Goal: Entertainment & Leisure: Consume media (video, audio)

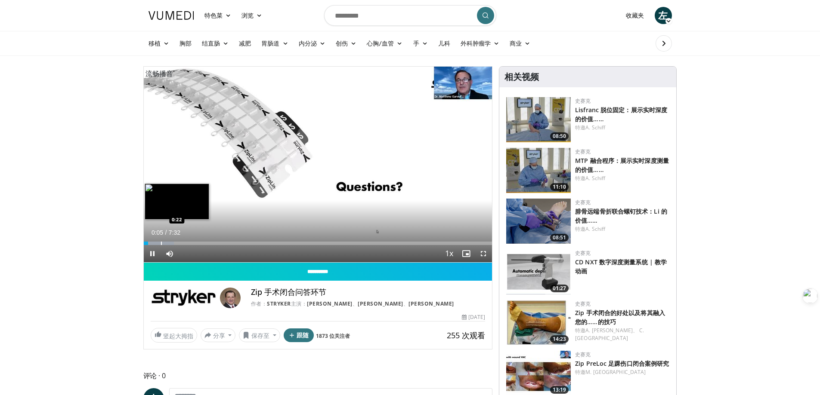
click at [161, 242] on div "Progress Bar" at bounding box center [161, 243] width 1 height 3
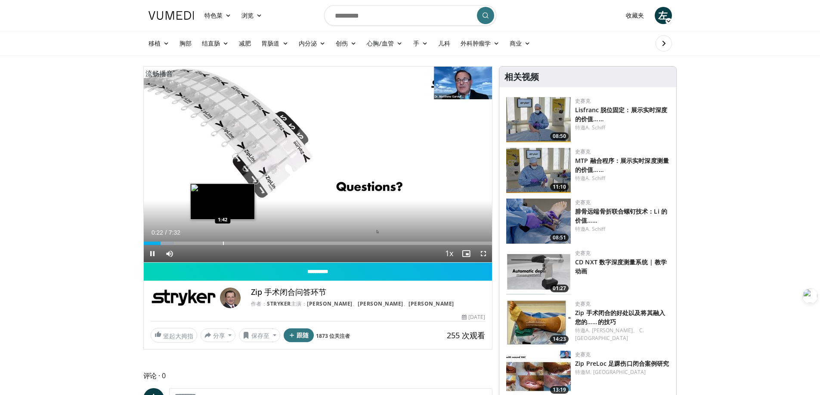
click at [223, 243] on div "10 seconds Tap to unmute" at bounding box center [318, 165] width 349 height 196
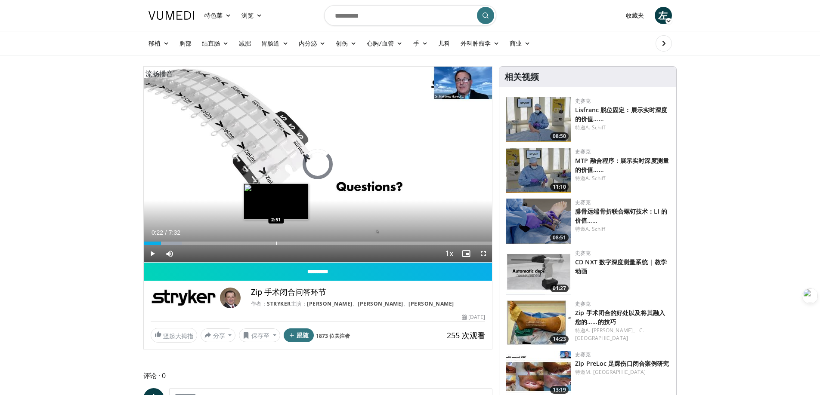
click at [276, 242] on div "Progress Bar" at bounding box center [276, 243] width 1 height 3
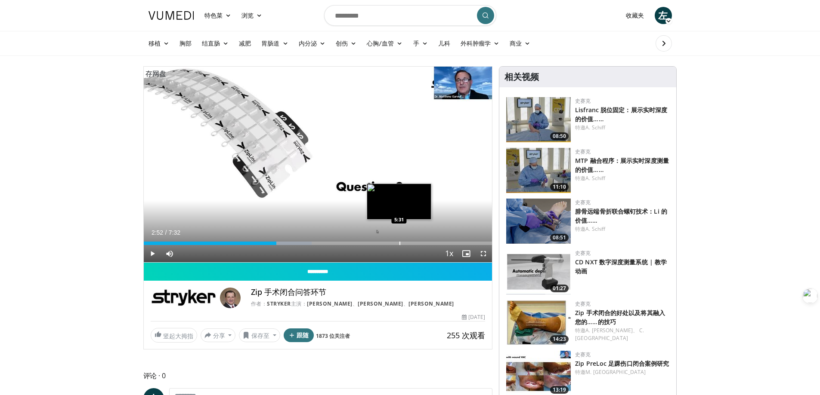
click at [399, 244] on div "Progress Bar" at bounding box center [399, 243] width 1 height 3
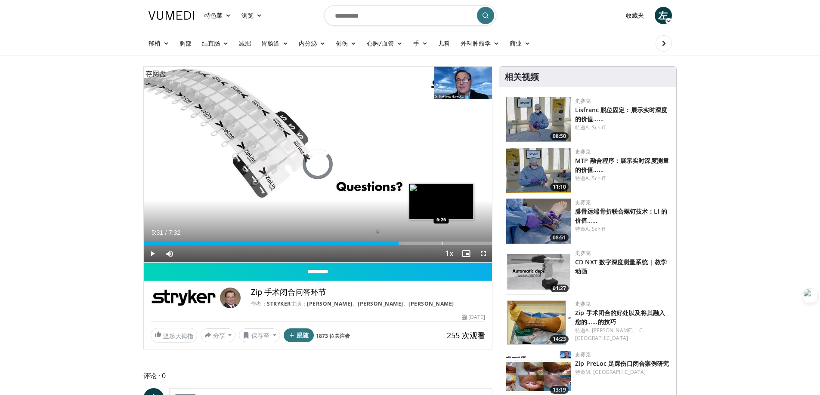
click at [441, 244] on div "Progress Bar" at bounding box center [441, 243] width 1 height 3
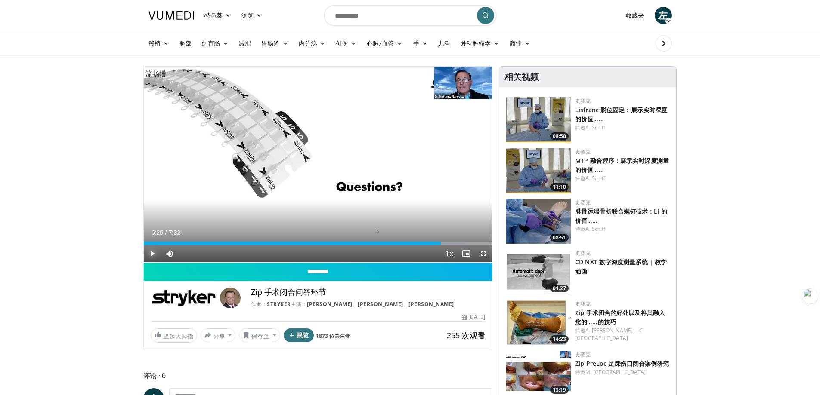
click at [152, 250] on span "Video Player" at bounding box center [152, 253] width 17 height 17
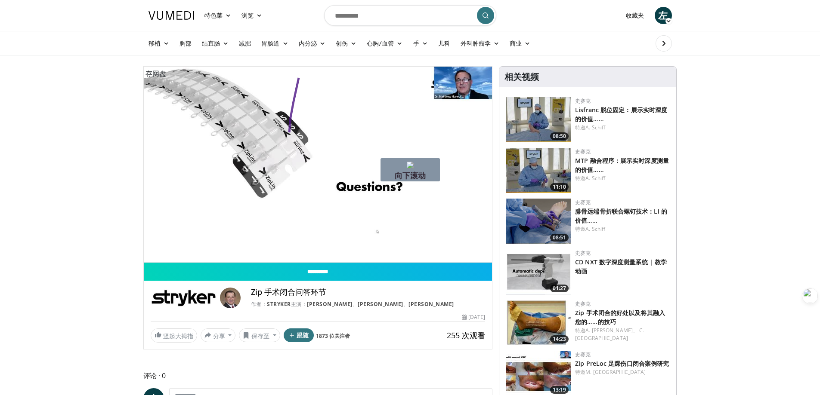
drag, startPoint x: 299, startPoint y: 78, endPoint x: 407, endPoint y: 176, distance: 146.5
